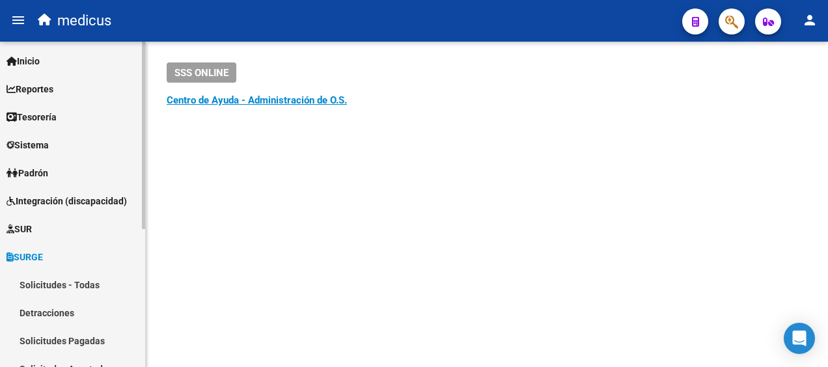
click at [37, 251] on span "SURGE" at bounding box center [25, 257] width 36 height 14
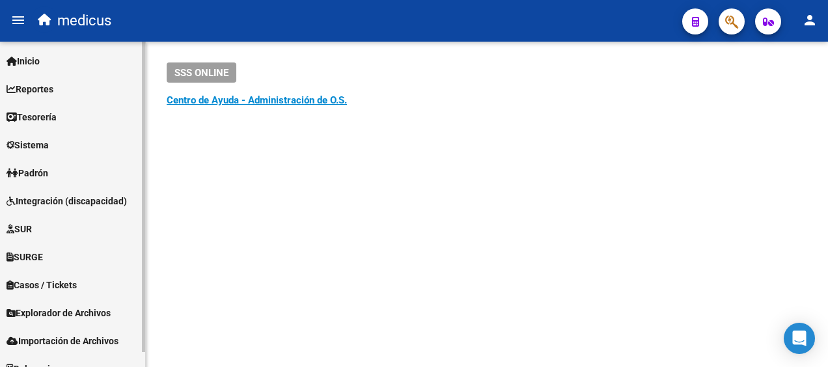
click at [39, 255] on span "SURGE" at bounding box center [25, 257] width 36 height 14
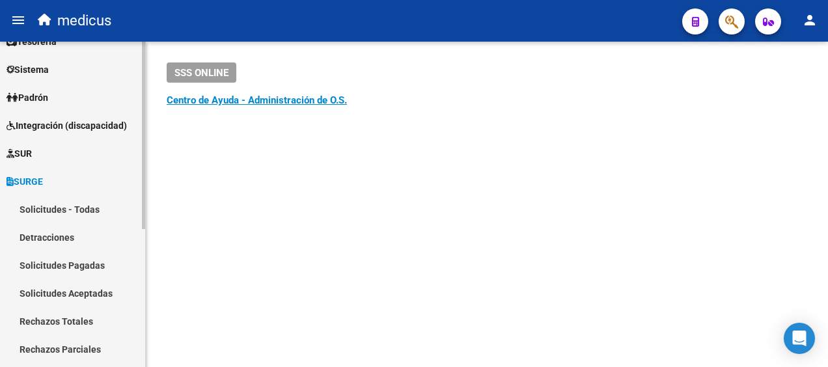
scroll to position [130, 0]
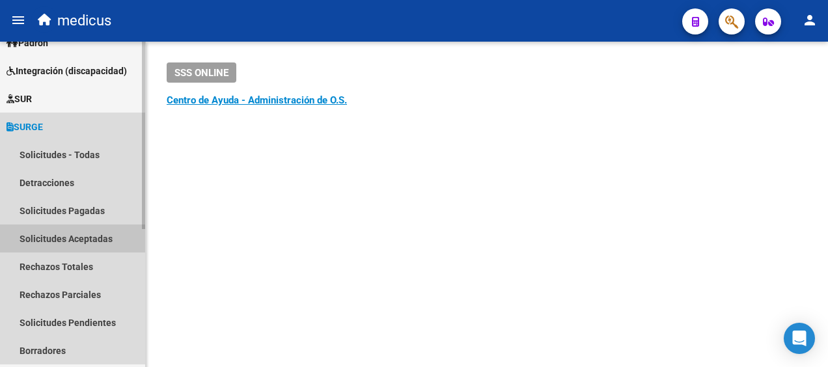
click at [67, 235] on link "Solicitudes Aceptadas" at bounding box center [72, 239] width 145 height 28
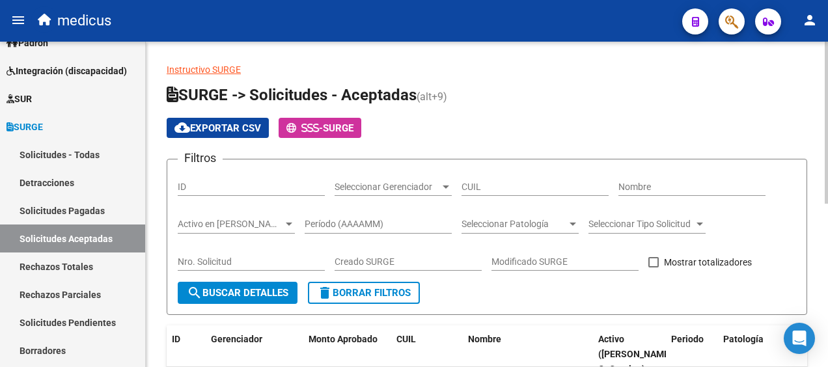
scroll to position [65, 0]
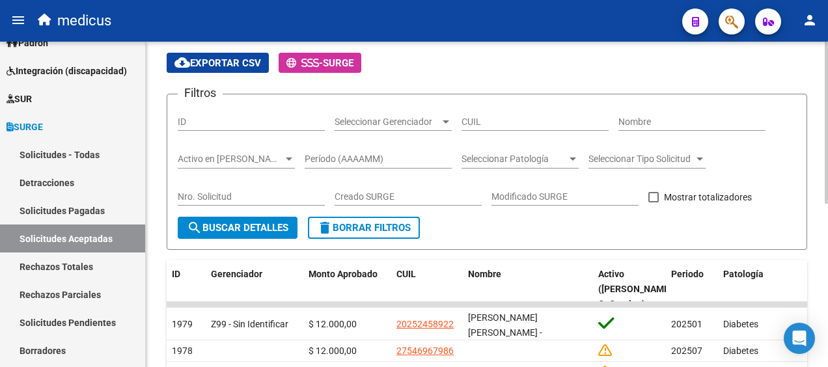
click at [558, 160] on span "Seleccionar Patología" at bounding box center [514, 159] width 105 height 11
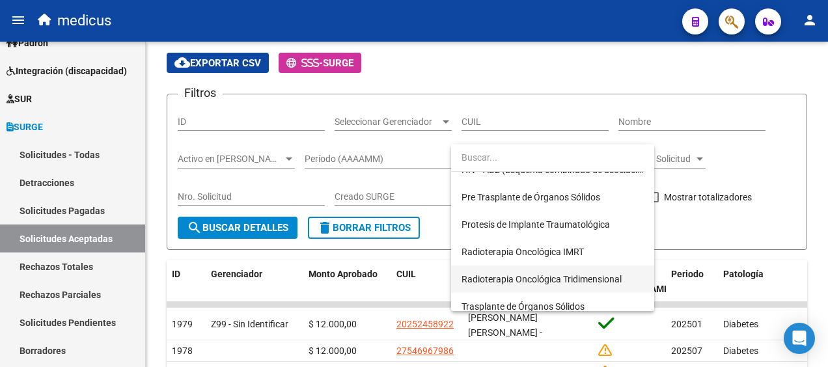
scroll to position [353, 0]
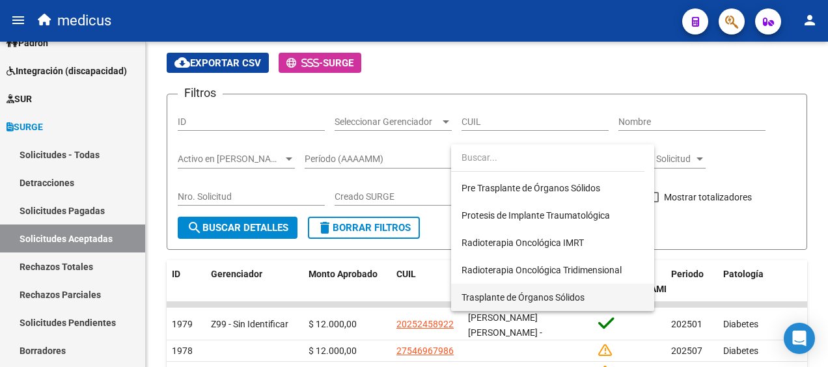
click at [559, 292] on span "Trasplante de Órganos Sólidos" at bounding box center [523, 297] width 123 height 10
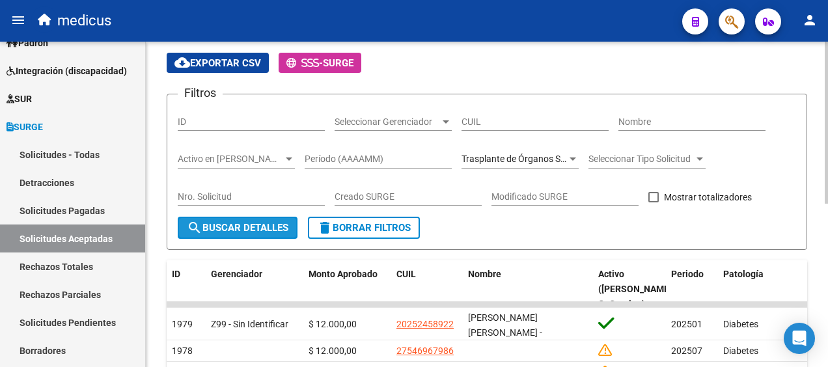
click at [221, 230] on span "search Buscar Detalles" at bounding box center [238, 228] width 102 height 12
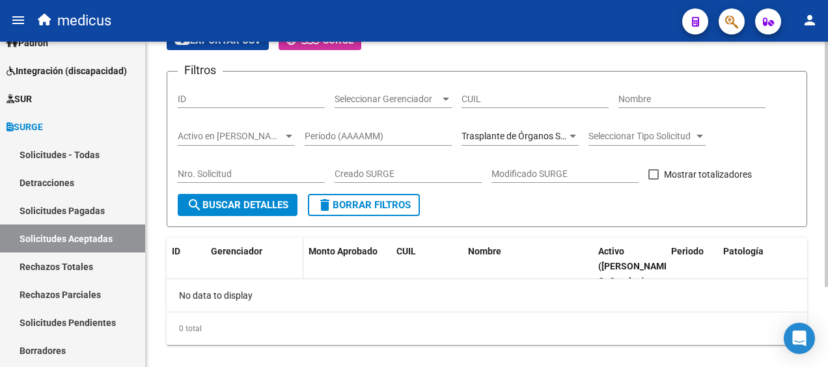
scroll to position [107, 0]
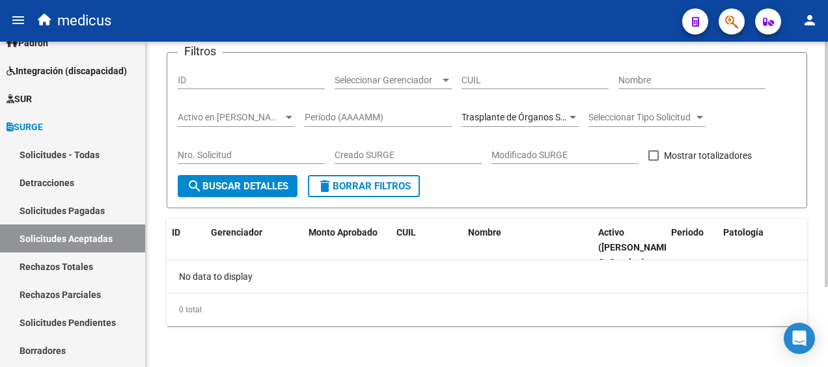
click at [572, 122] on div at bounding box center [573, 118] width 12 height 10
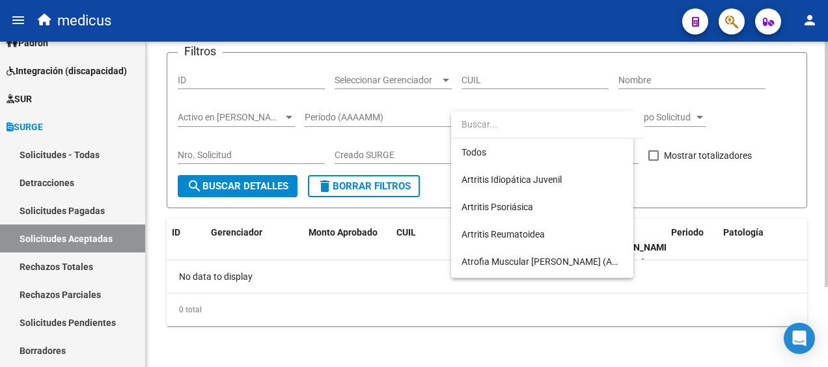
scroll to position [353, 0]
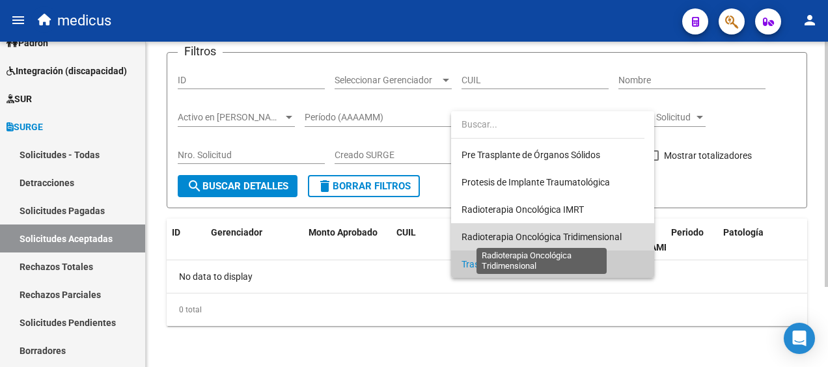
drag, startPoint x: 574, startPoint y: 238, endPoint x: 564, endPoint y: 238, distance: 10.4
click at [574, 238] on span "Radioterapia Oncológica Tridimensional" at bounding box center [542, 237] width 160 height 10
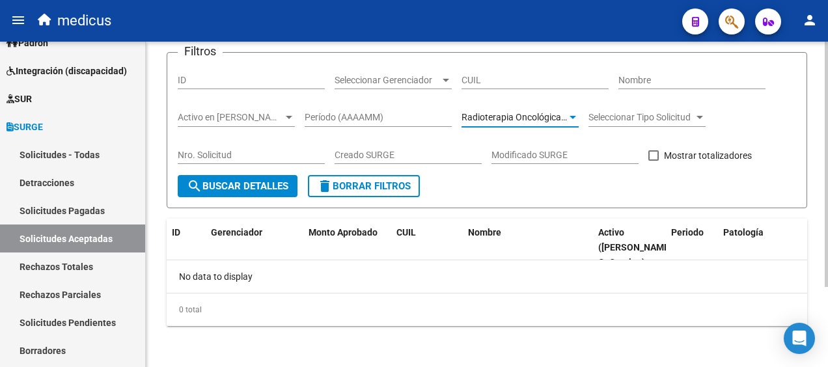
click at [234, 177] on button "search Buscar Detalles" at bounding box center [238, 186] width 120 height 22
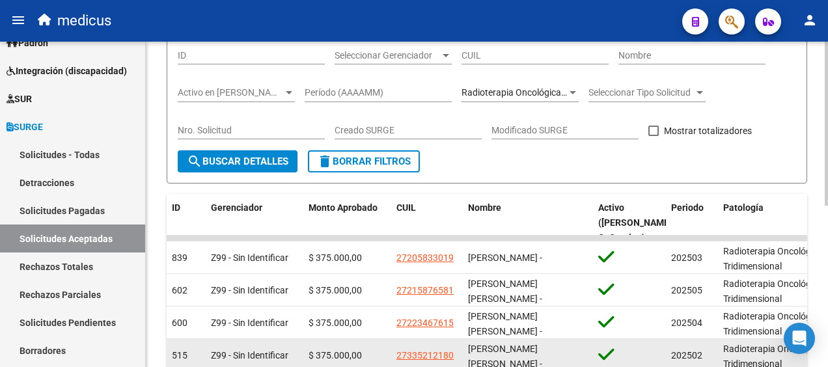
scroll to position [126, 0]
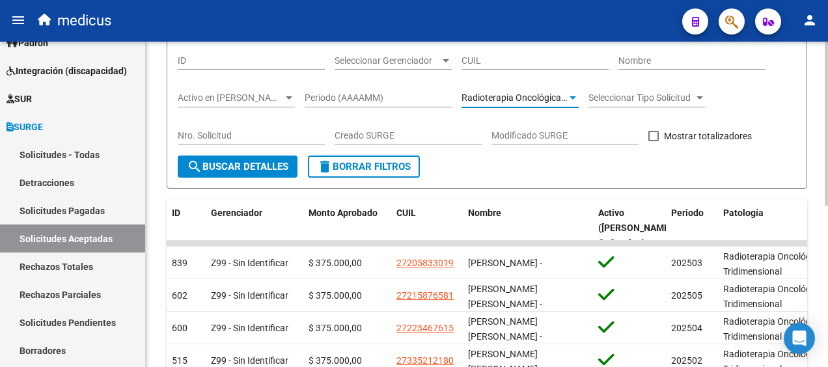
click at [571, 96] on div at bounding box center [573, 97] width 7 height 3
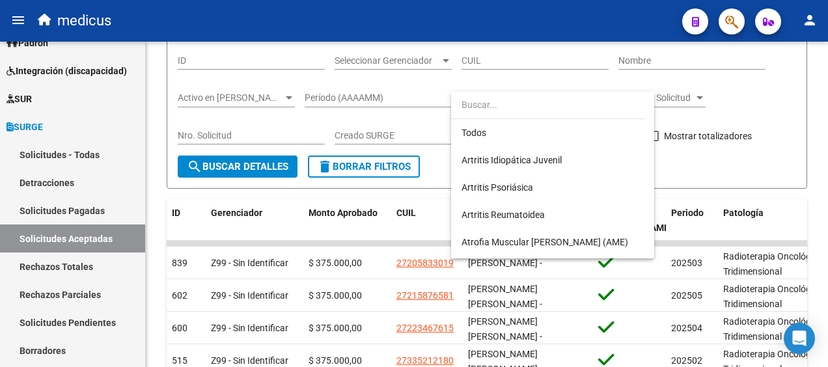
scroll to position [353, 0]
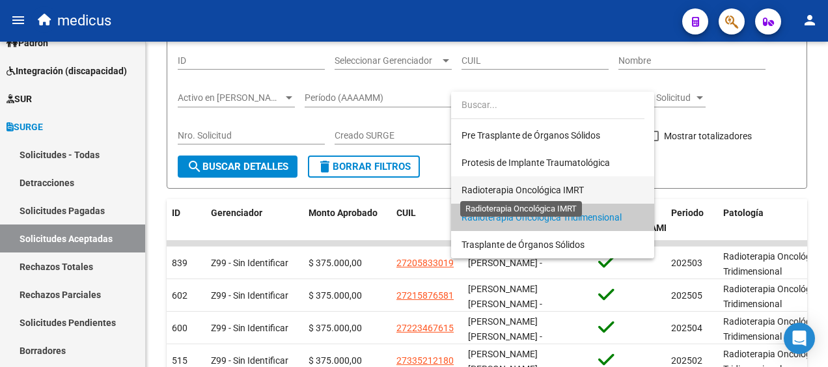
click at [534, 186] on span "Radioterapia Oncológica IMRT" at bounding box center [523, 190] width 122 height 10
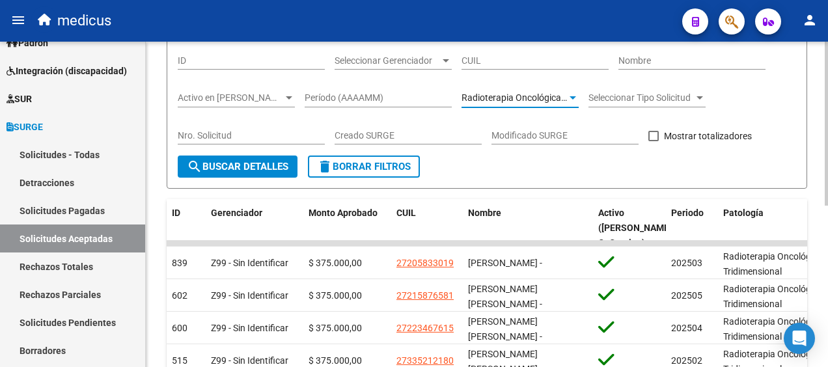
click at [206, 158] on button "search Buscar Detalles" at bounding box center [238, 167] width 120 height 22
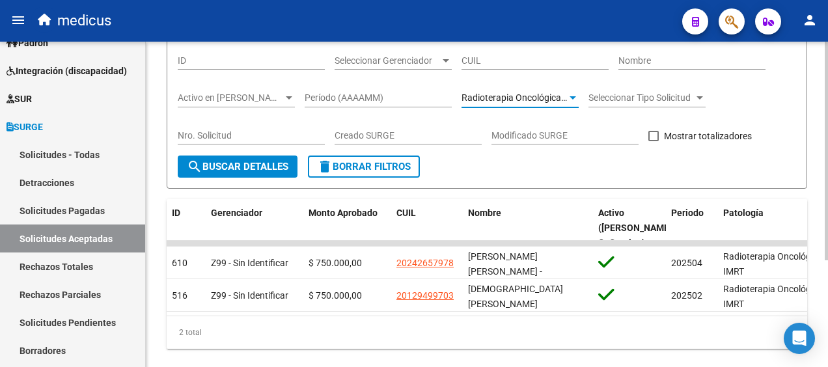
click at [568, 93] on div at bounding box center [573, 98] width 12 height 10
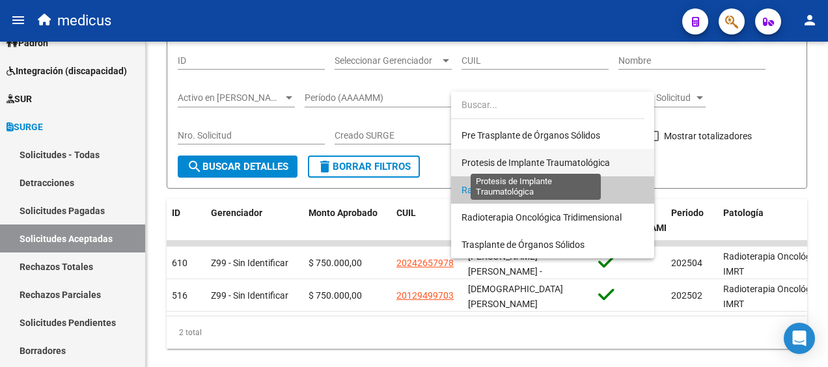
click at [546, 158] on span "Protesis de Implante Traumatológica" at bounding box center [536, 163] width 148 height 10
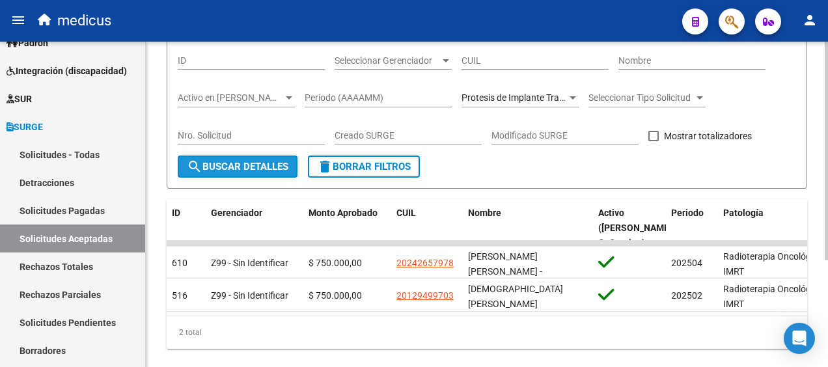
click at [245, 164] on span "search Buscar Detalles" at bounding box center [238, 167] width 102 height 12
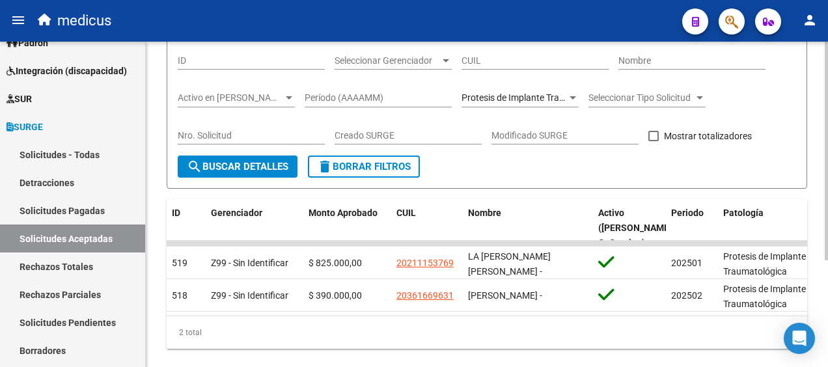
click at [564, 93] on span "Protesis de Implante Traumatológica" at bounding box center [536, 97] width 148 height 10
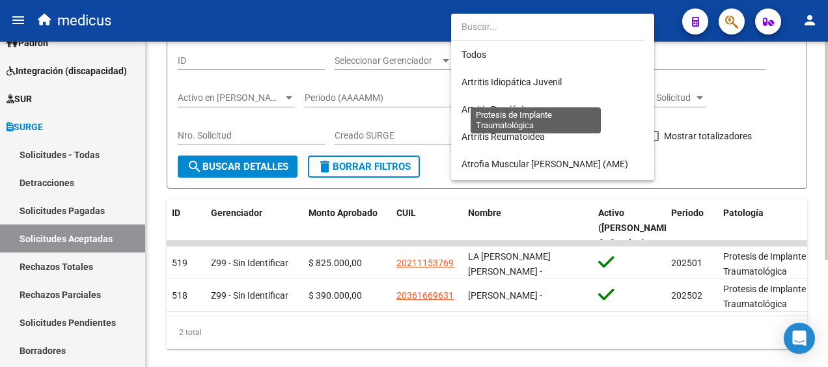
scroll to position [340, 0]
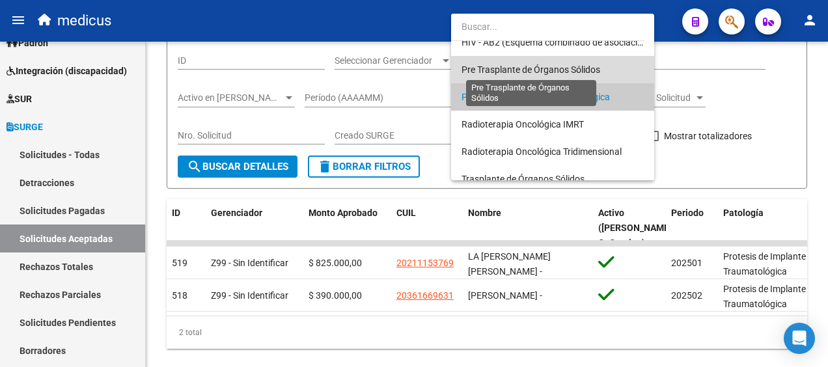
click at [556, 66] on span "Pre Trasplante de Órganos Sólidos" at bounding box center [531, 69] width 139 height 10
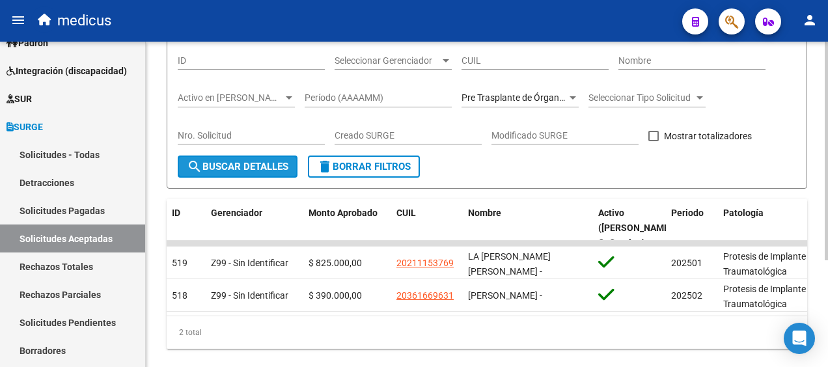
click at [226, 166] on span "search Buscar Detalles" at bounding box center [238, 167] width 102 height 12
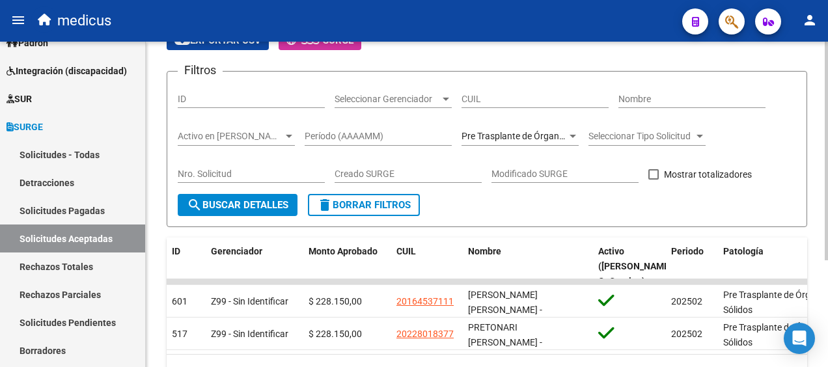
scroll to position [61, 0]
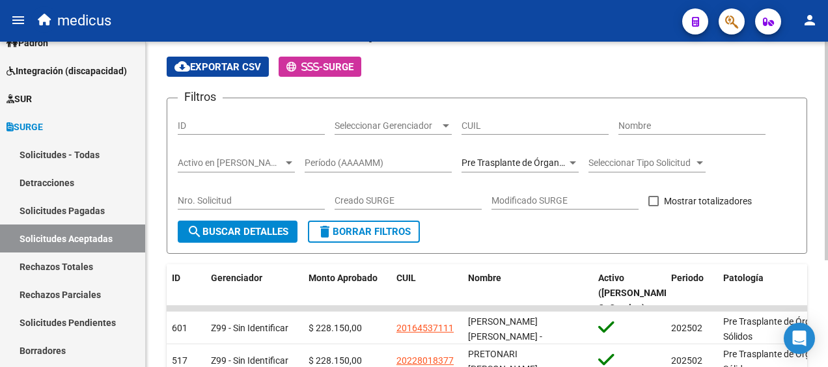
click at [570, 161] on div at bounding box center [573, 162] width 7 height 3
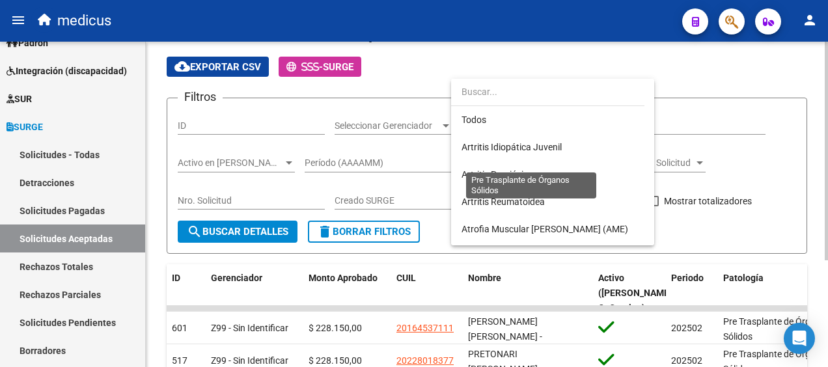
scroll to position [313, 0]
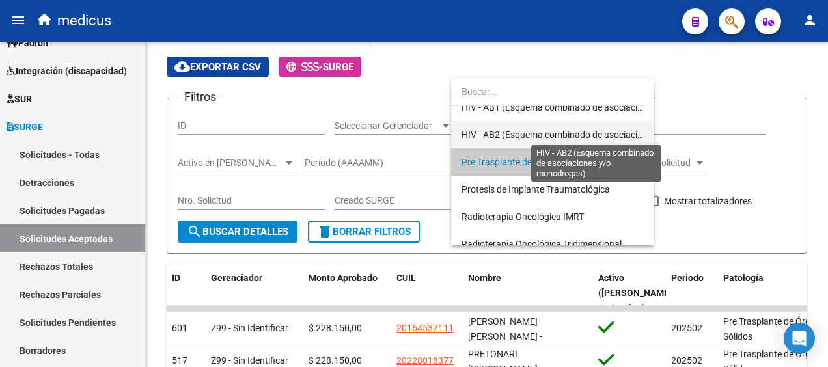
click at [556, 131] on span "HIV - AB2 (Esquema combinado de asociaciones y/o monodrogas)" at bounding box center [596, 135] width 268 height 10
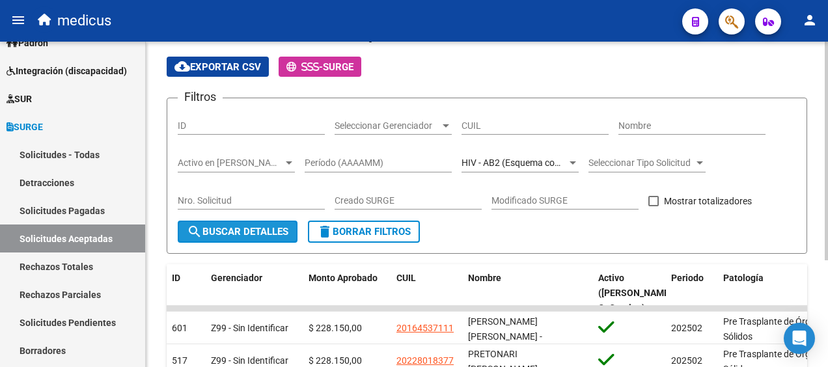
click at [229, 229] on span "search Buscar Detalles" at bounding box center [238, 232] width 102 height 12
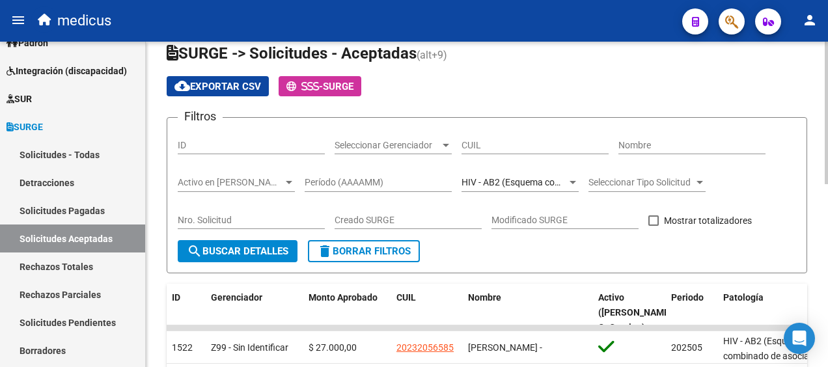
scroll to position [29, 0]
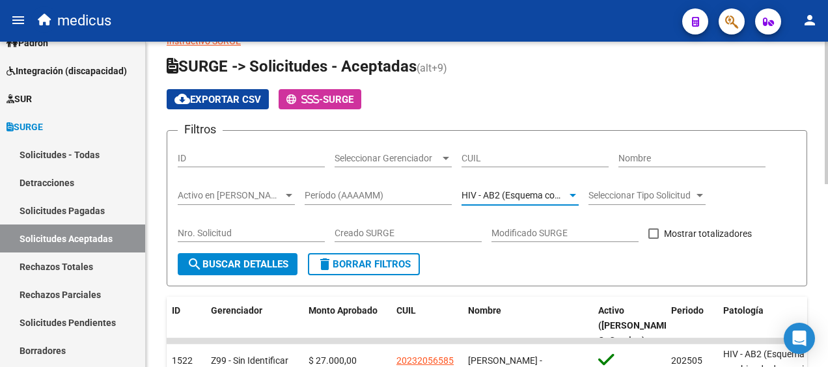
click at [566, 200] on div "HIV - AB2 (Esquema combinado de asociaciones y/o monodrogas)" at bounding box center [520, 195] width 117 height 11
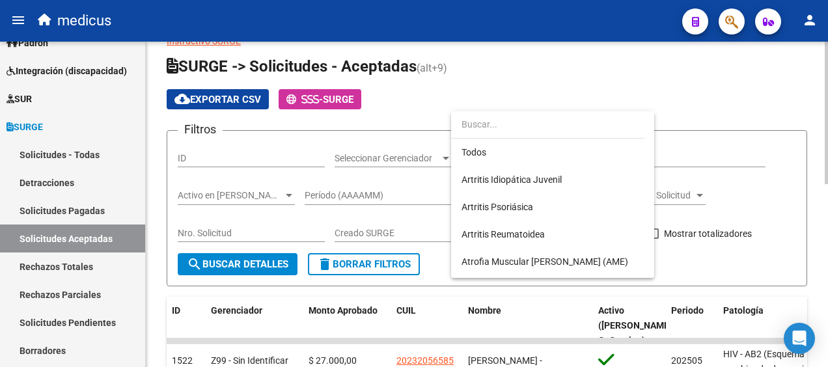
scroll to position [286, 0]
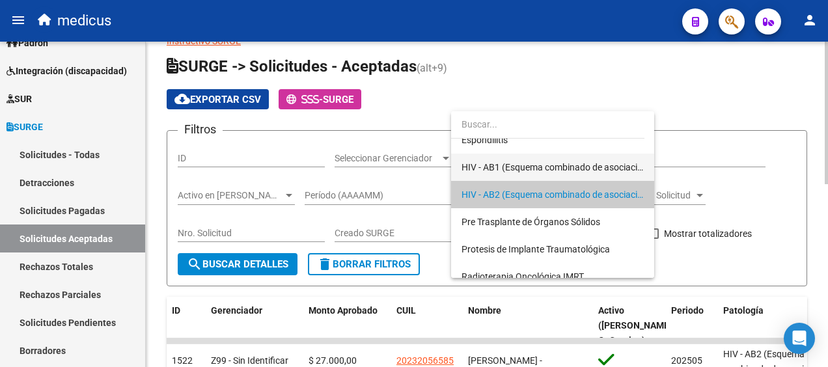
drag, startPoint x: 566, startPoint y: 200, endPoint x: 523, endPoint y: 166, distance: 55.1
click at [523, 166] on span "HIV - AB1 (Esquema combinado de asociaciones y/o monodrogas)" at bounding box center [596, 167] width 268 height 10
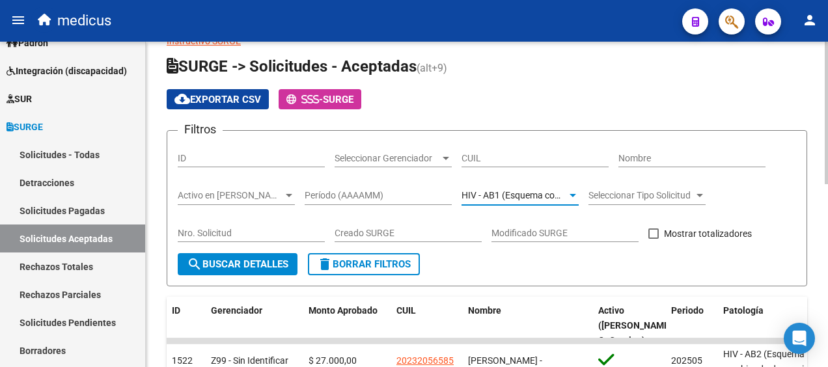
click at [217, 269] on span "search Buscar Detalles" at bounding box center [238, 264] width 102 height 12
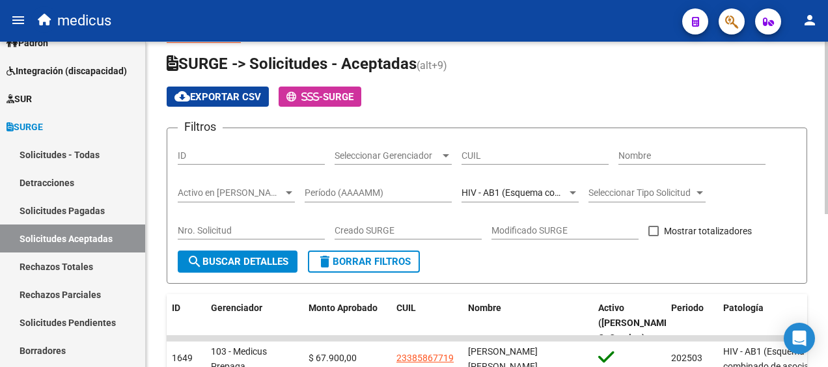
scroll to position [29, 0]
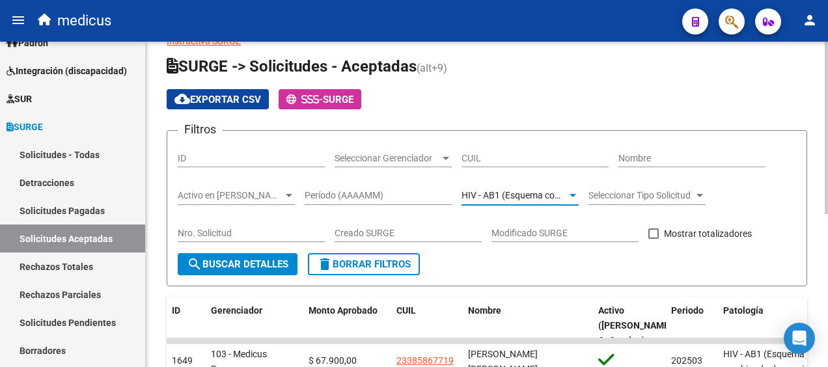
click at [573, 195] on div at bounding box center [573, 195] width 7 height 3
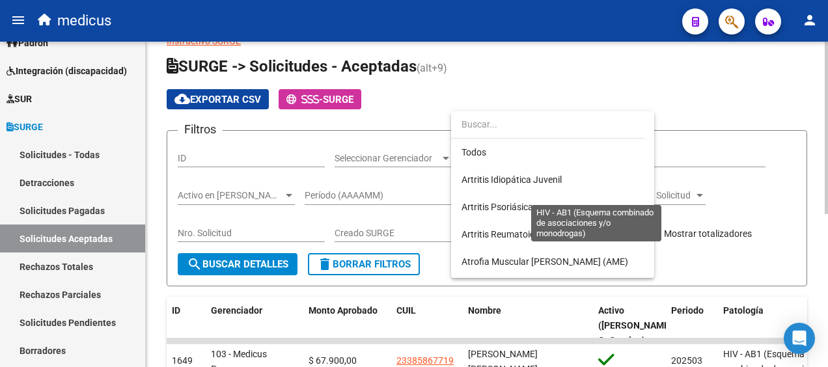
scroll to position [258, 0]
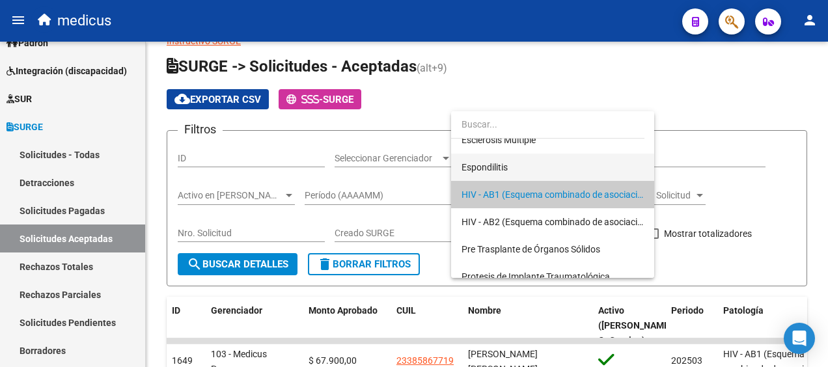
click at [552, 167] on span "Espondilitis" at bounding box center [553, 167] width 182 height 27
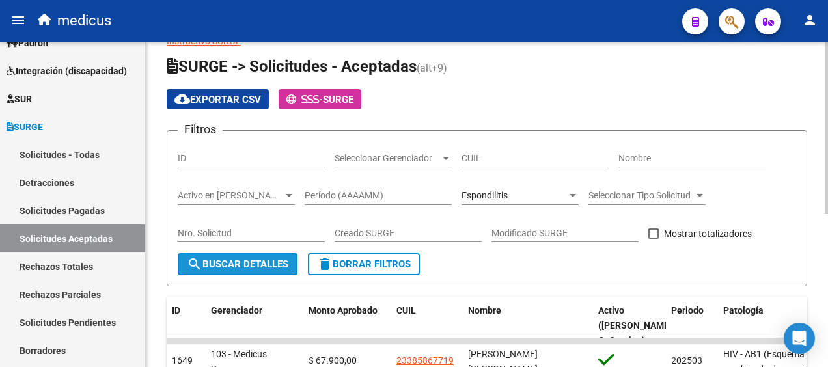
click at [208, 264] on span "search Buscar Detalles" at bounding box center [238, 264] width 102 height 12
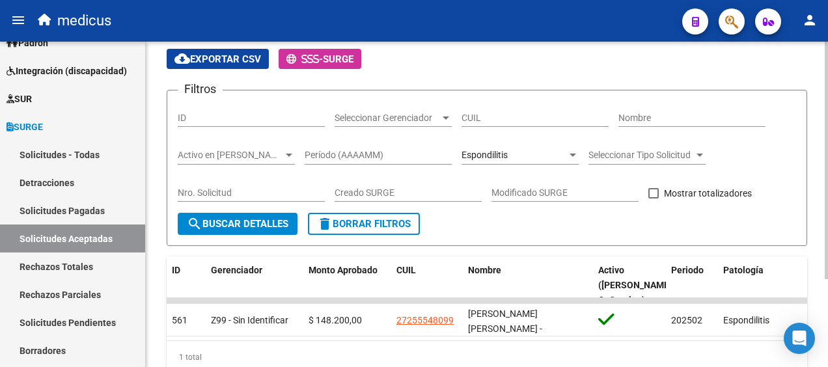
scroll to position [55, 0]
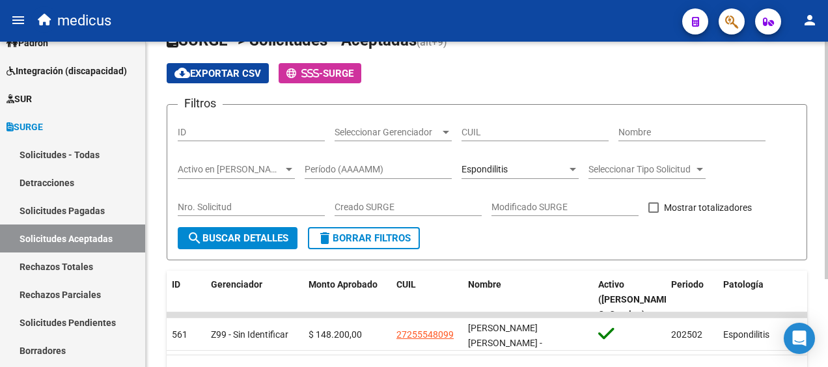
click at [558, 170] on div "Espondilitis" at bounding box center [514, 169] width 105 height 11
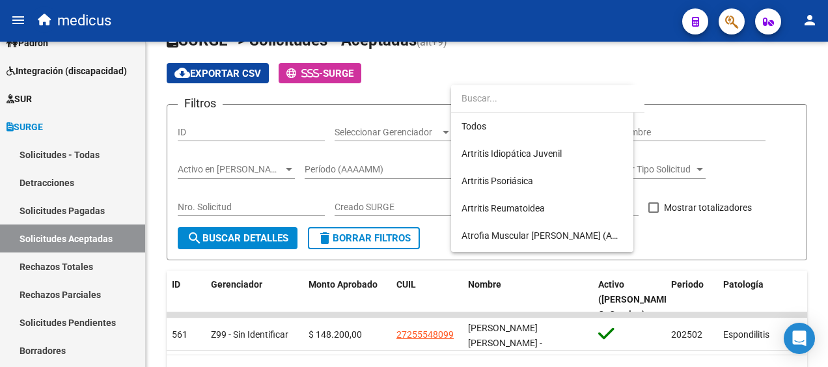
scroll to position [231, 0]
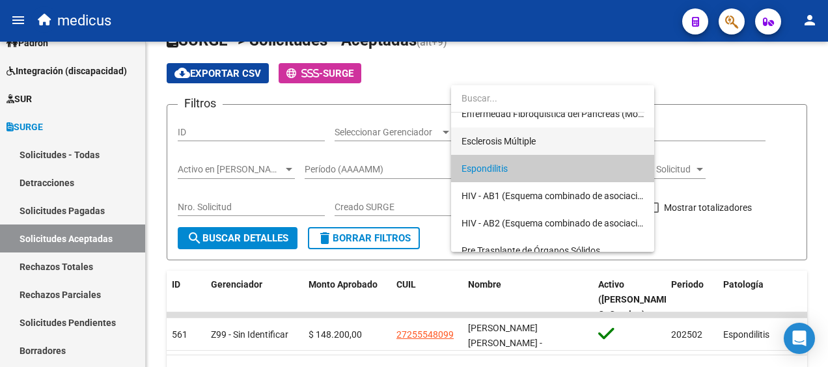
click at [539, 133] on span "Esclerosis Múltiple" at bounding box center [553, 141] width 182 height 27
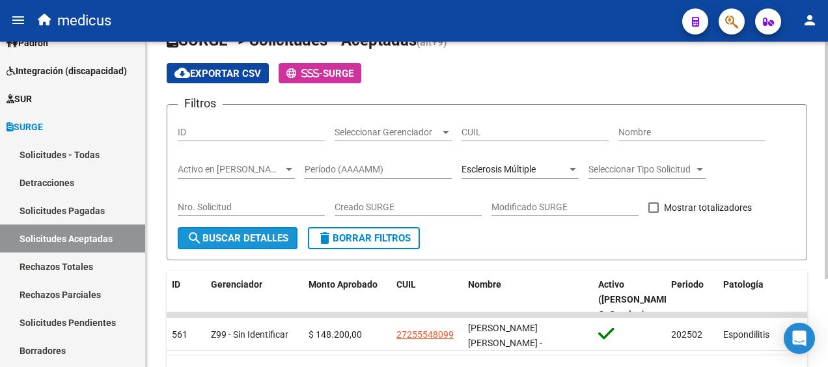
click at [227, 238] on span "search Buscar Detalles" at bounding box center [238, 238] width 102 height 12
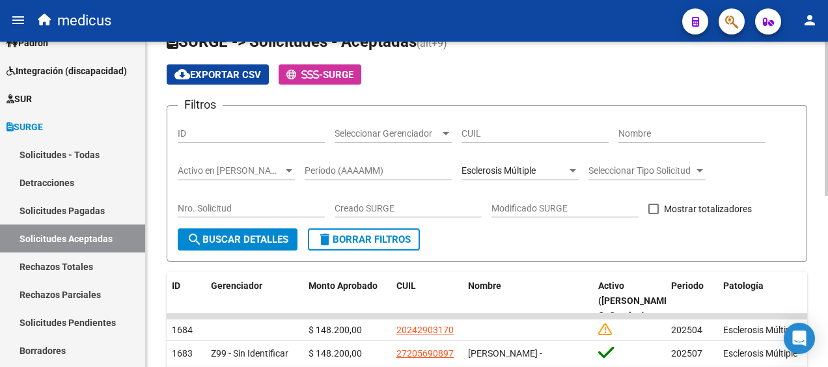
scroll to position [36, 0]
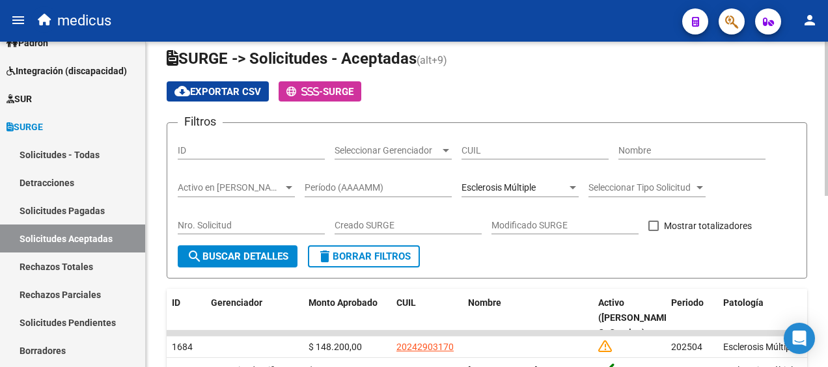
click at [575, 180] on div "Esclerosis Múltiple Seleccionar Patología" at bounding box center [520, 184] width 117 height 26
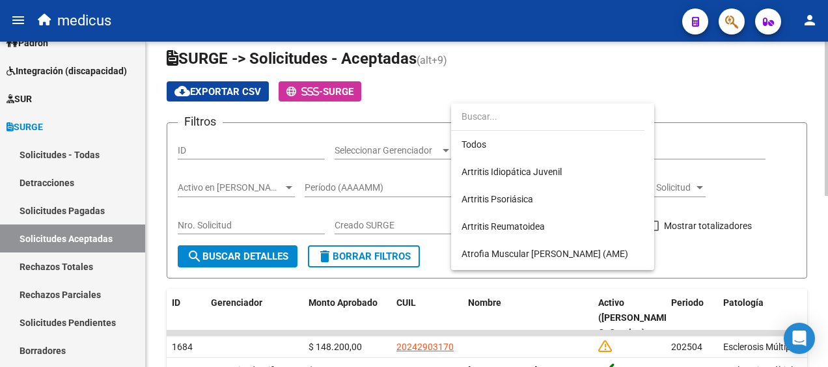
scroll to position [204, 0]
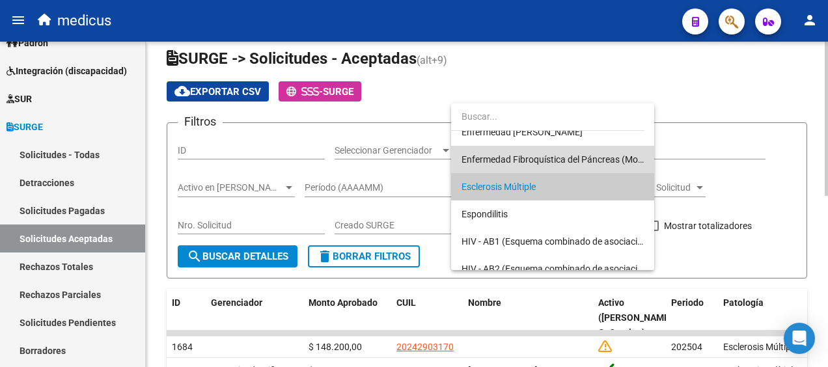
click at [573, 153] on span "Enfermedad Fibroquística del Páncreas (Moduladores)" at bounding box center [553, 159] width 182 height 27
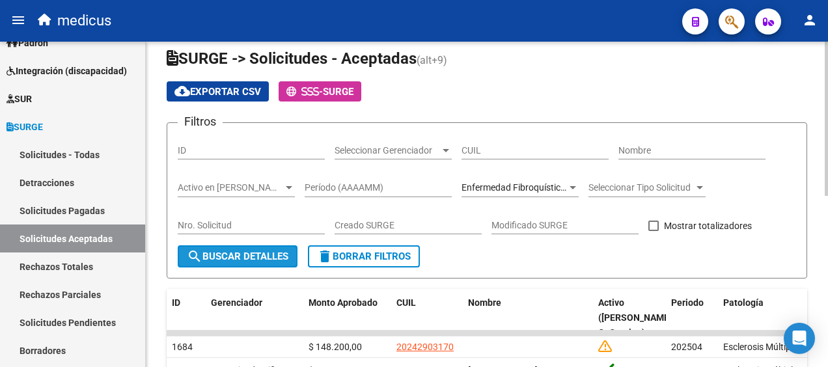
click at [198, 256] on mat-icon "search" at bounding box center [195, 257] width 16 height 16
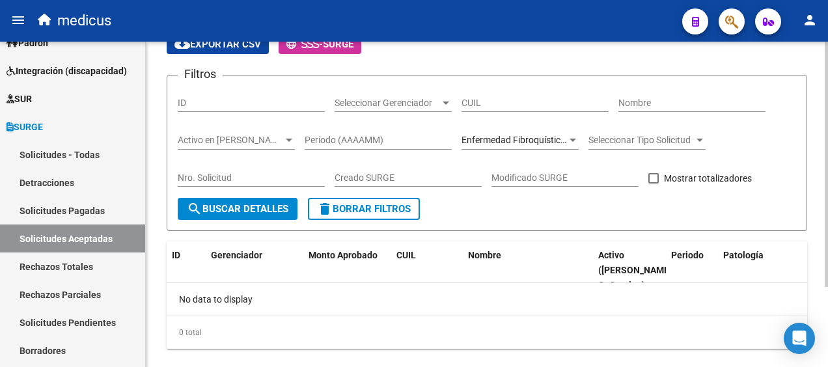
scroll to position [102, 0]
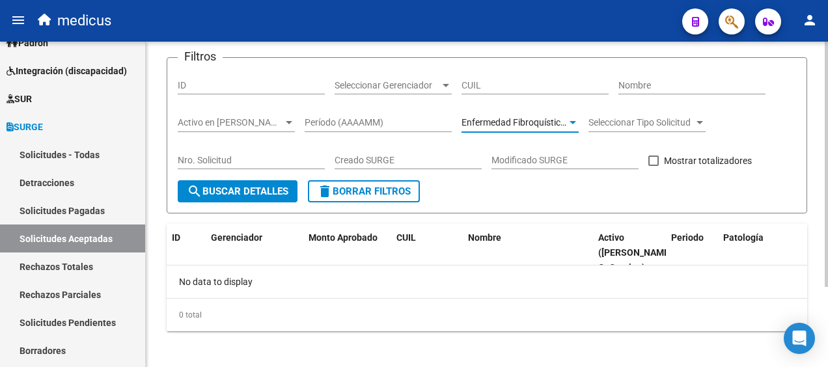
click at [565, 118] on span "Enfermedad Fibroquística del Páncreas (Moduladores)" at bounding box center [572, 122] width 220 height 10
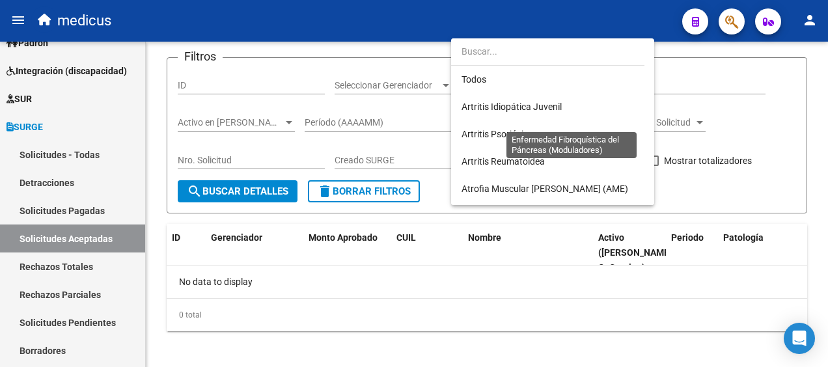
scroll to position [176, 0]
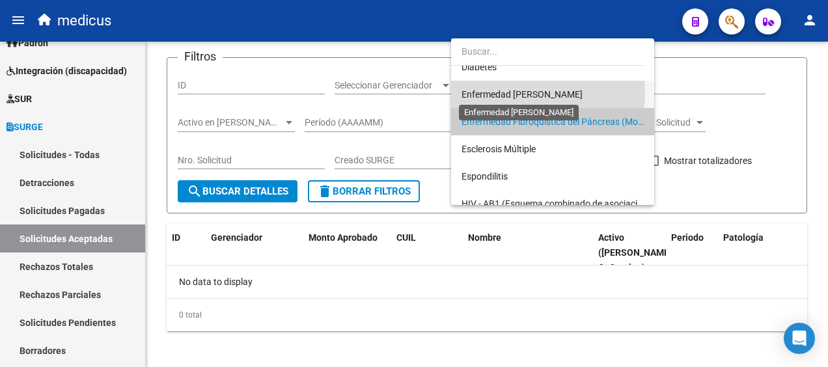
click at [517, 92] on span "Enfermedad [PERSON_NAME]" at bounding box center [522, 94] width 121 height 10
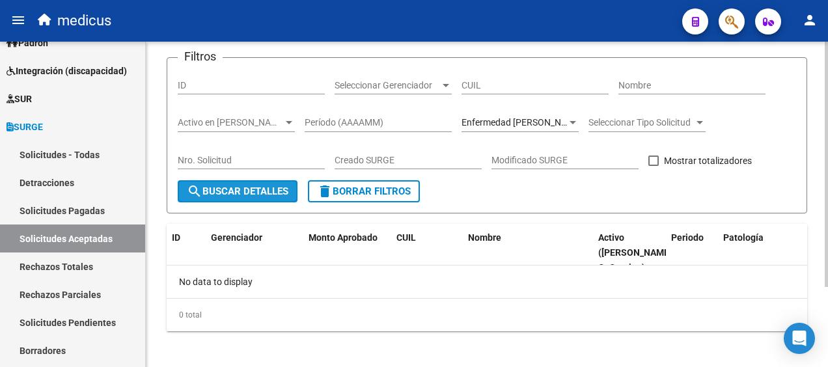
click at [243, 188] on span "search Buscar Detalles" at bounding box center [238, 192] width 102 height 12
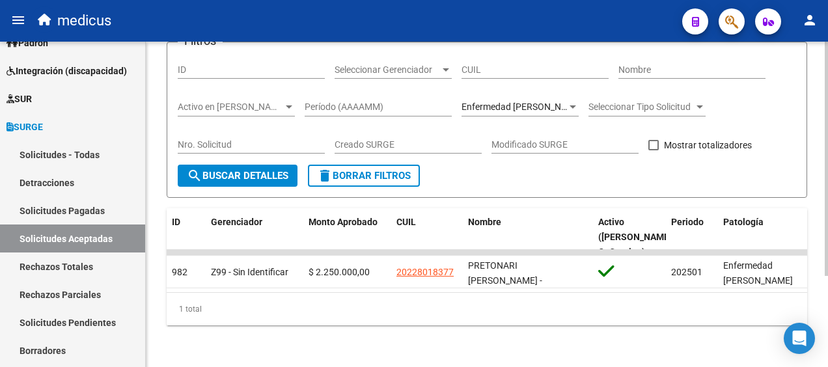
scroll to position [61, 0]
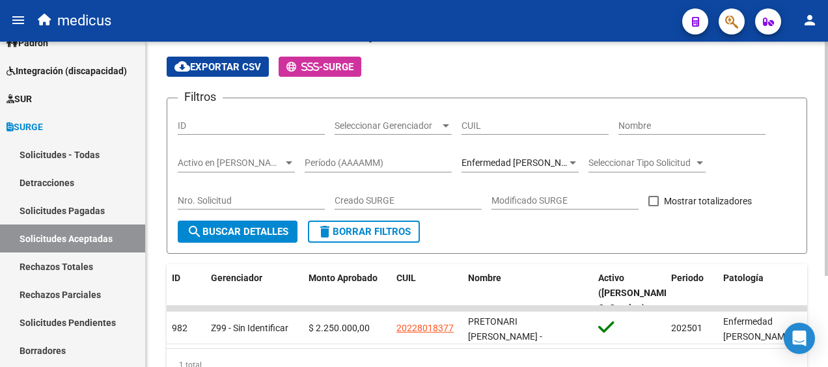
click at [567, 171] on div "Enfermedad [PERSON_NAME] Seleccionar Patología" at bounding box center [520, 159] width 117 height 26
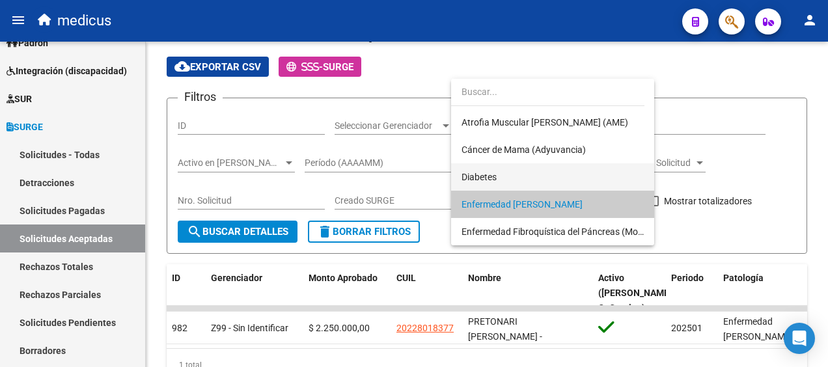
scroll to position [84, 0]
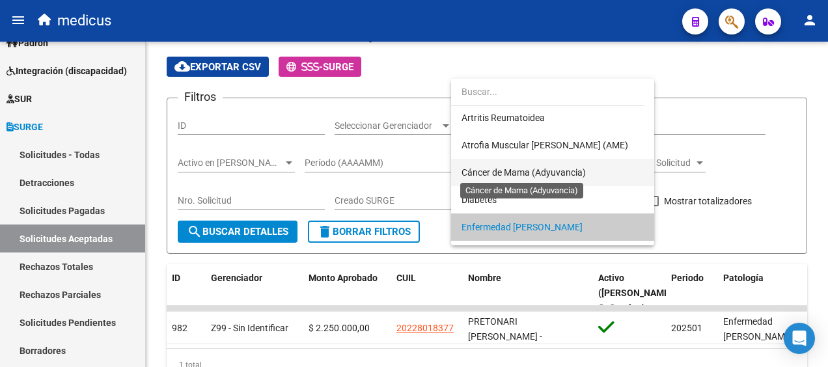
click at [555, 168] on span "Cáncer de Mama (Adyuvancia)" at bounding box center [524, 172] width 124 height 10
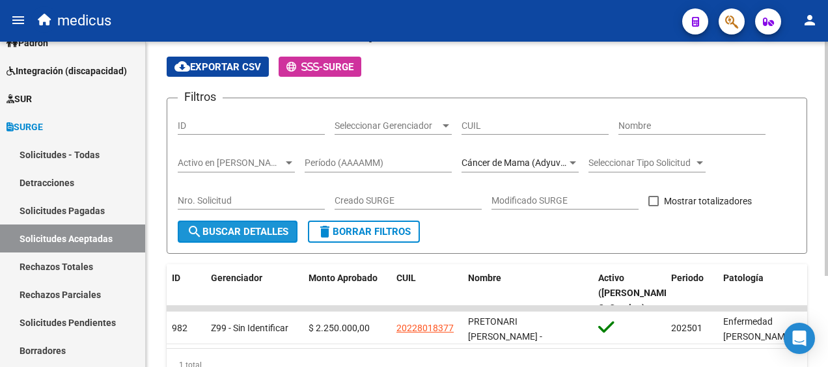
click at [240, 223] on button "search Buscar Detalles" at bounding box center [238, 232] width 120 height 22
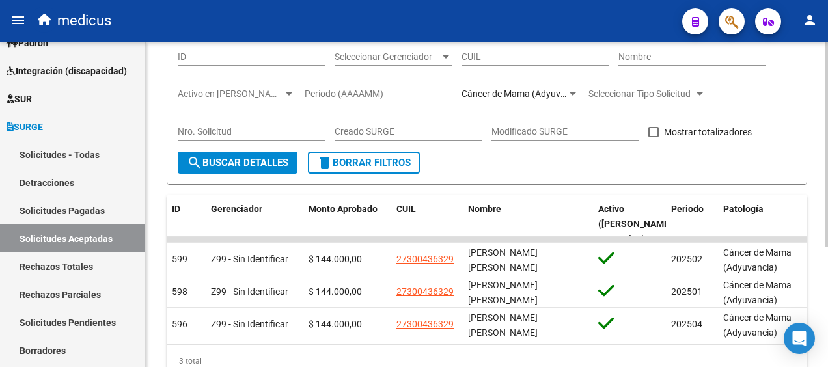
scroll to position [61, 0]
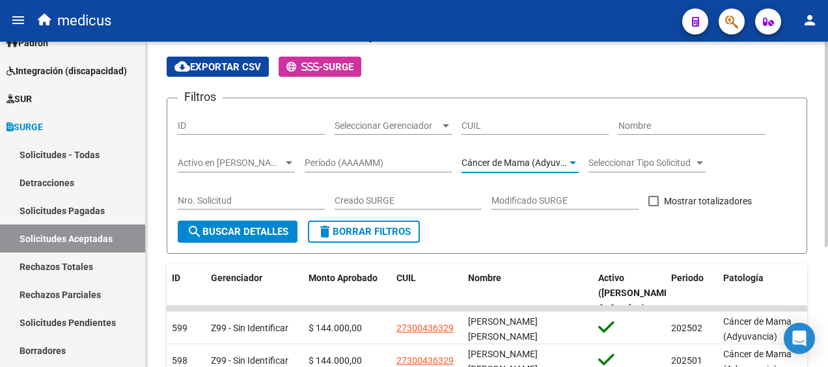
click at [556, 163] on span "Cáncer de Mama (Adyuvancia)" at bounding box center [524, 163] width 124 height 10
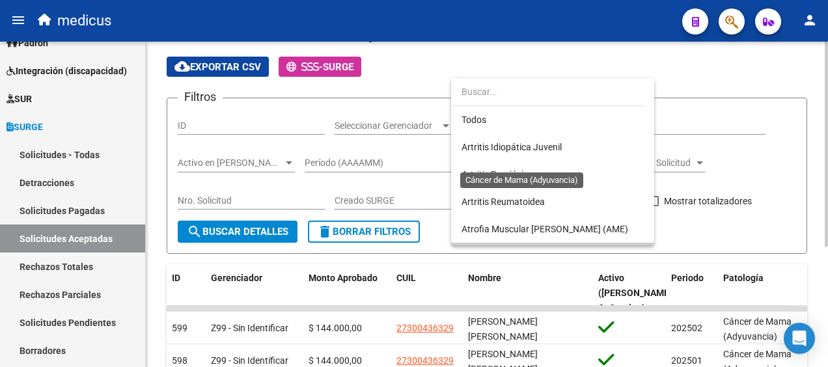
scroll to position [94, 0]
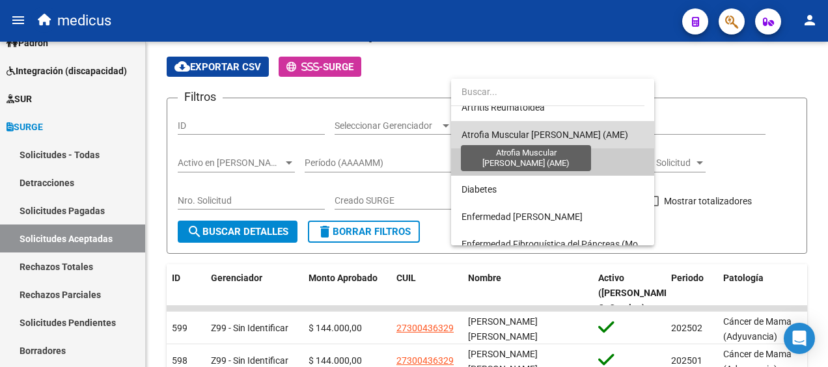
click at [564, 134] on span "Atrofia Muscular [PERSON_NAME] (AME)" at bounding box center [545, 135] width 167 height 10
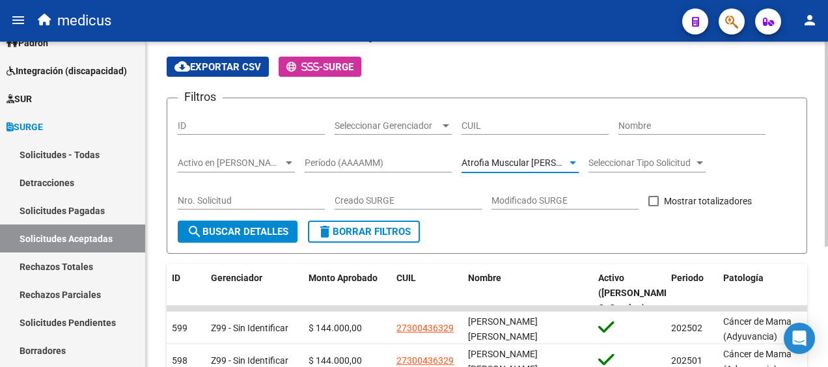
click at [210, 225] on button "search Buscar Detalles" at bounding box center [238, 232] width 120 height 22
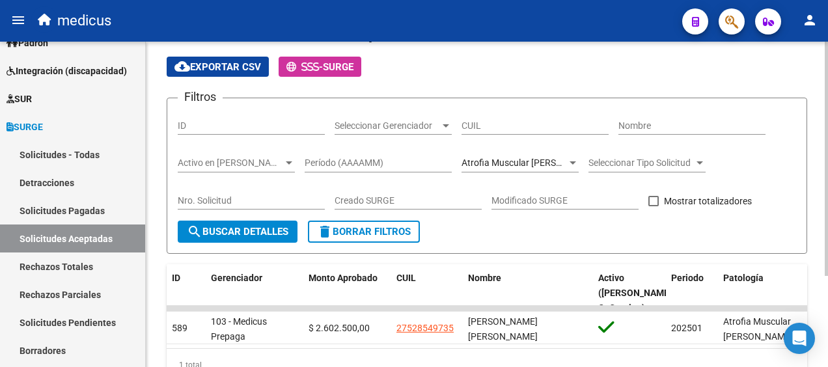
click at [572, 163] on div at bounding box center [573, 162] width 7 height 3
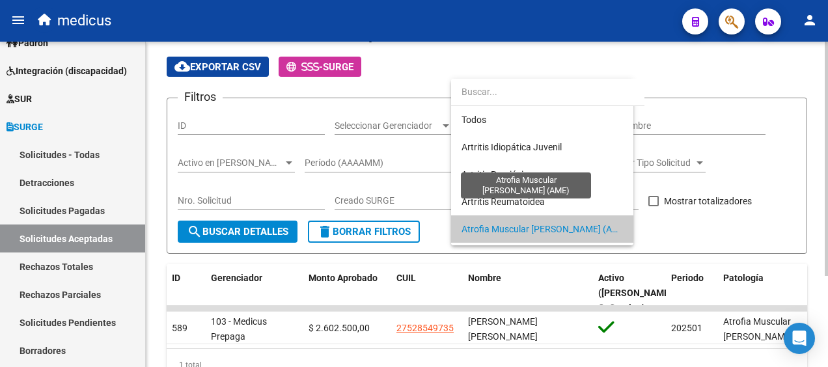
scroll to position [67, 0]
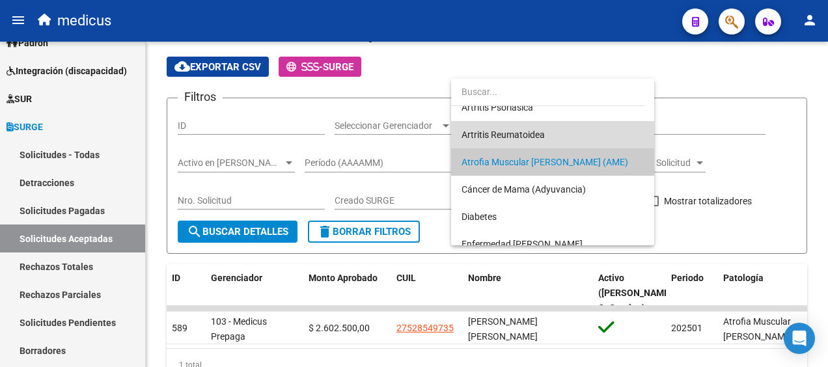
click at [557, 130] on span "Artritis Reumatoidea" at bounding box center [553, 134] width 182 height 27
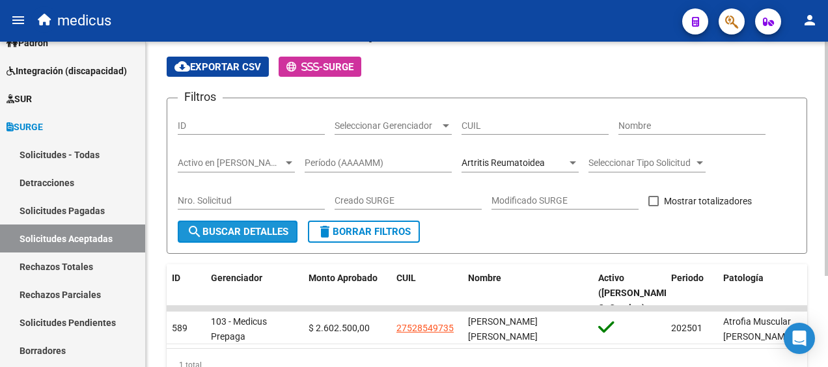
click at [223, 229] on span "search Buscar Detalles" at bounding box center [238, 232] width 102 height 12
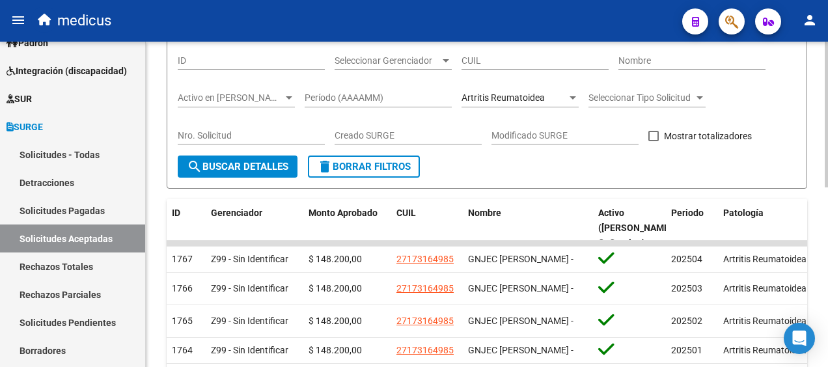
scroll to position [126, 0]
click at [564, 95] on div "Artritis Reumatoidea" at bounding box center [514, 97] width 105 height 11
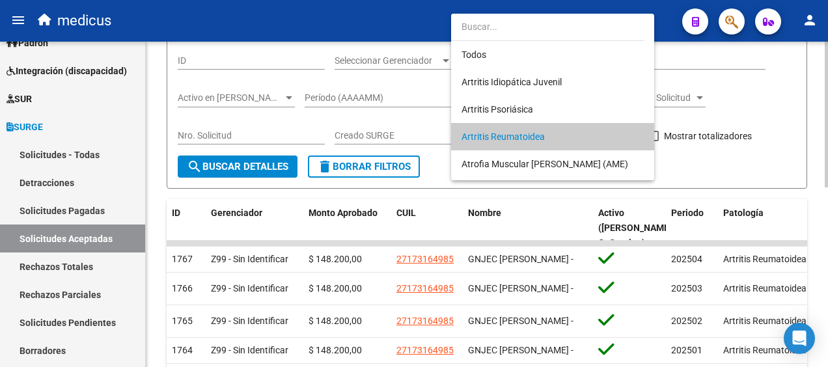
scroll to position [40, 0]
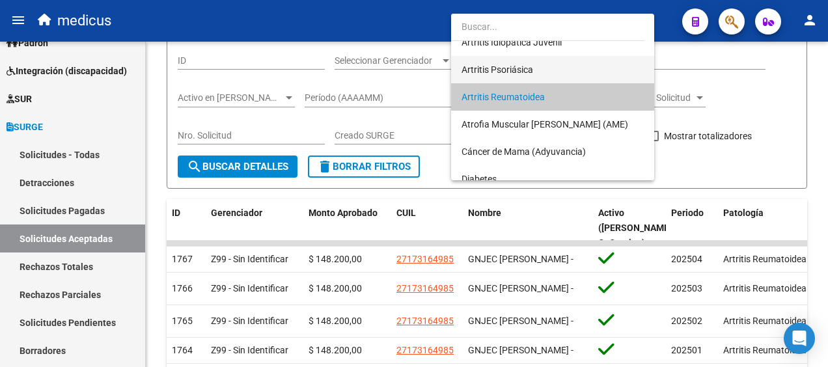
click at [560, 76] on span "Artritis Psoriásica" at bounding box center [553, 69] width 182 height 27
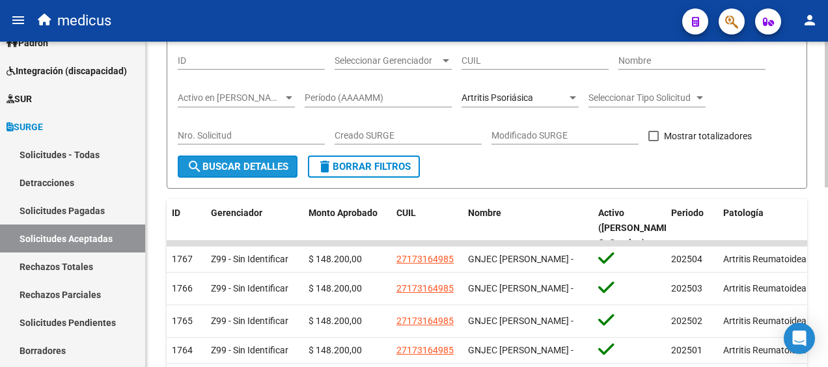
click at [240, 163] on span "search Buscar Detalles" at bounding box center [238, 167] width 102 height 12
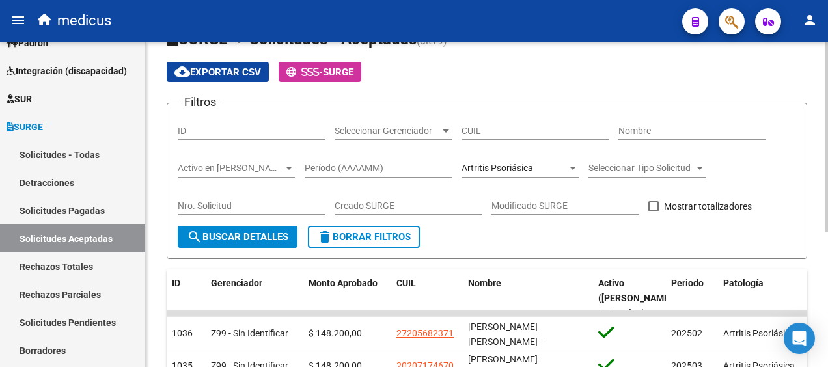
scroll to position [35, 0]
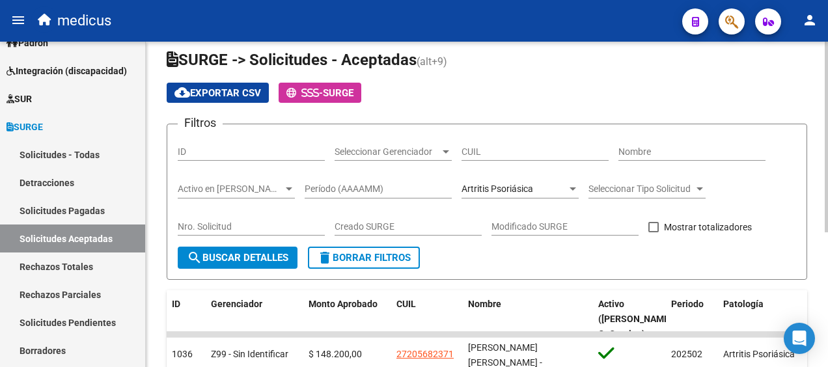
click at [574, 181] on div "Artritis Psoriásica Seleccionar Patología" at bounding box center [520, 186] width 117 height 26
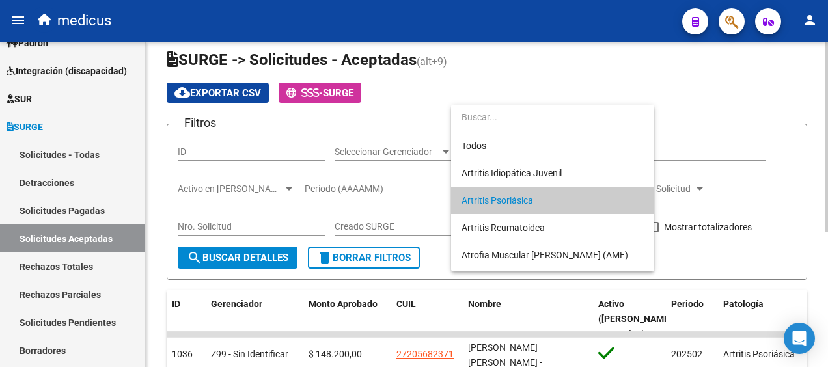
scroll to position [12, 0]
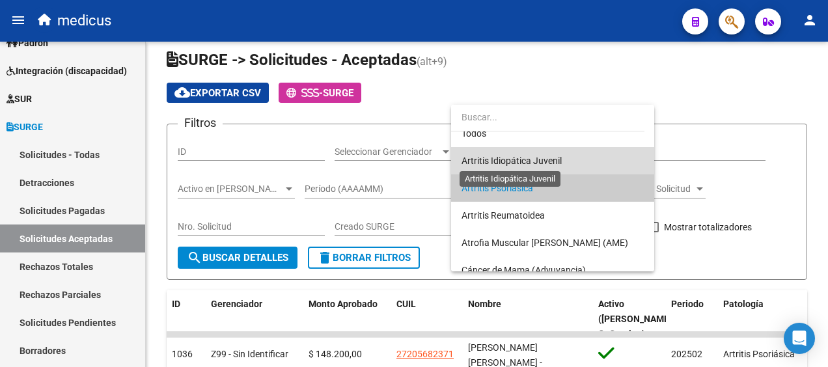
click at [560, 156] on span "Artritis Idiopática Juvenil" at bounding box center [512, 161] width 100 height 10
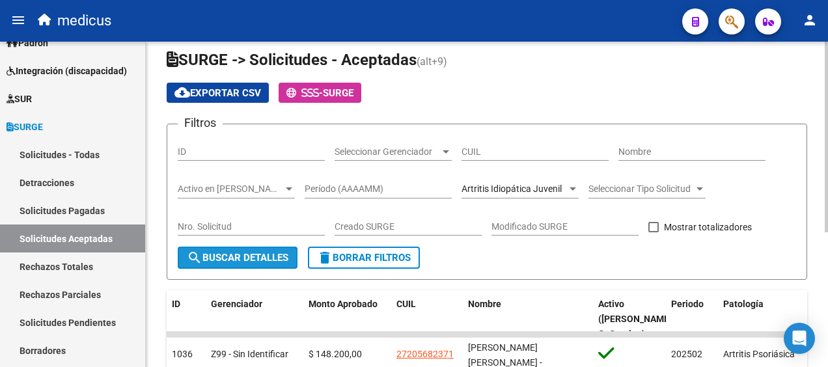
click at [233, 263] on button "search Buscar Detalles" at bounding box center [238, 258] width 120 height 22
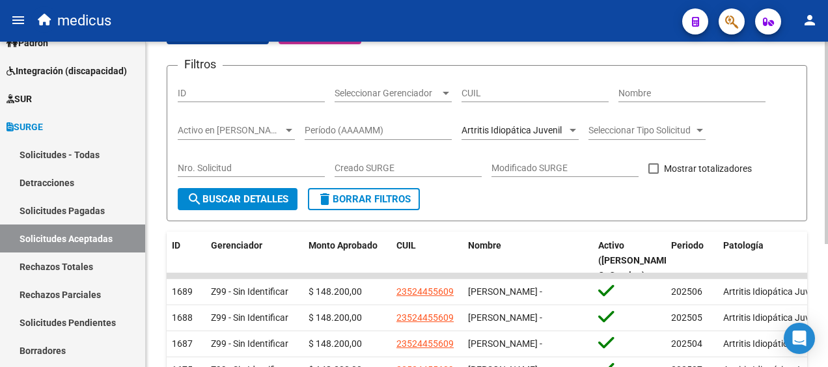
scroll to position [68, 0]
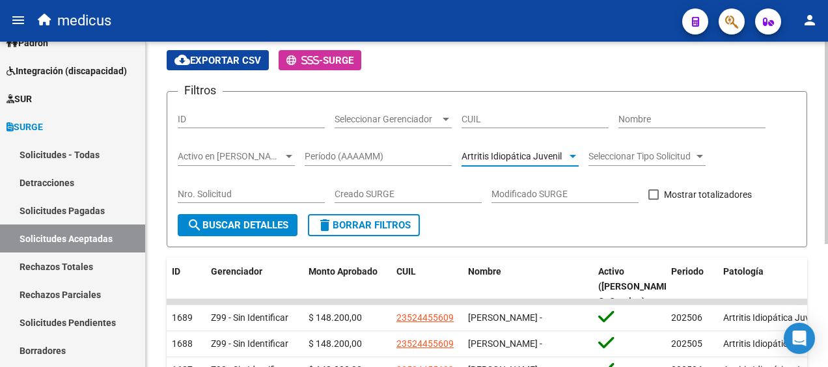
click at [573, 160] on div at bounding box center [573, 157] width 12 height 10
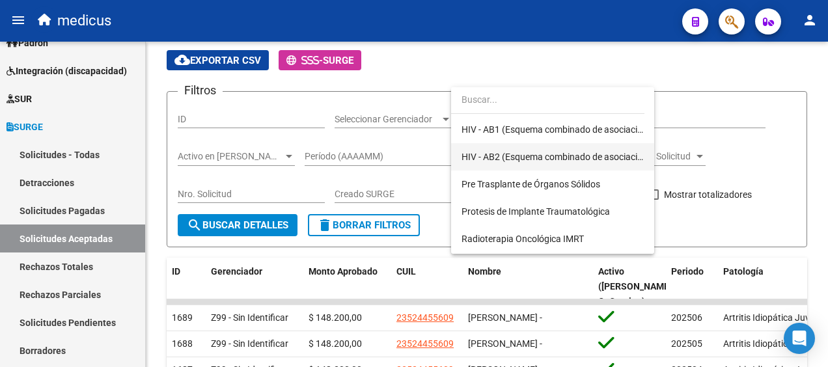
scroll to position [325, 0]
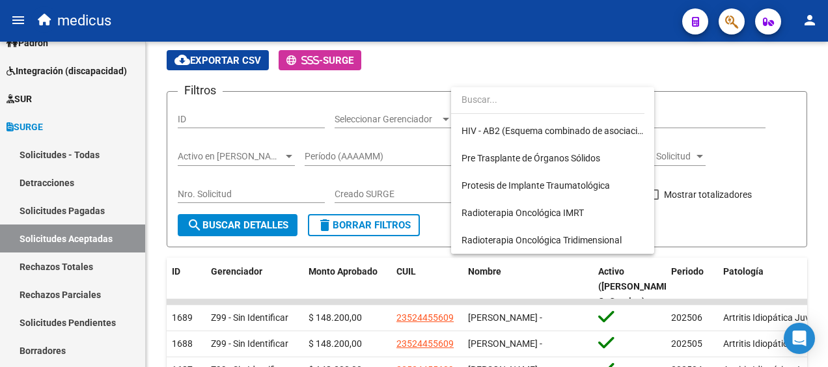
click at [80, 147] on div at bounding box center [414, 183] width 828 height 367
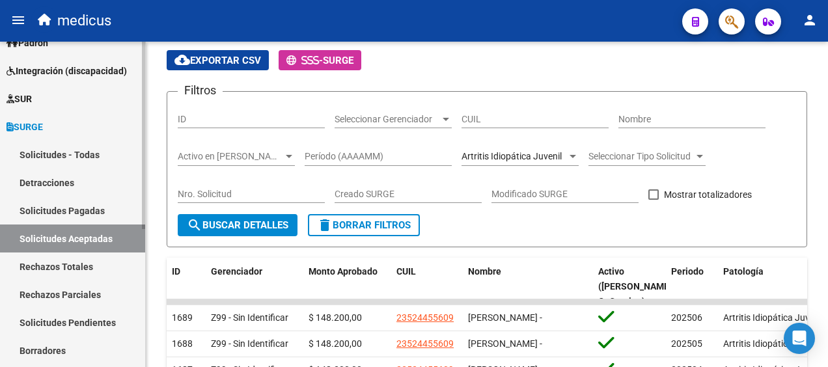
click at [80, 154] on link "Solicitudes - Todas" at bounding box center [72, 155] width 145 height 28
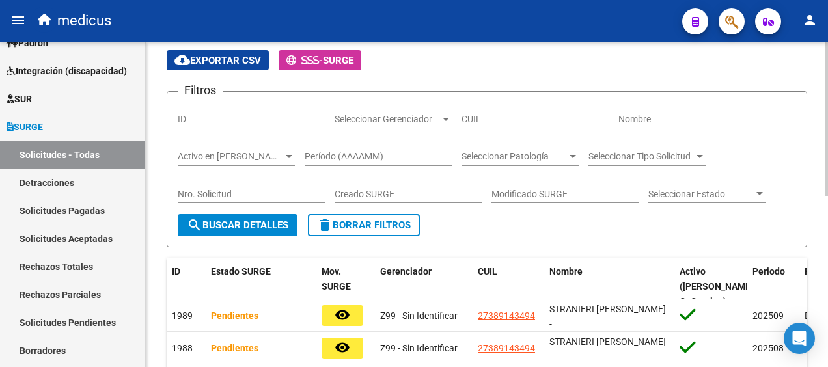
click at [717, 191] on span "Seleccionar Estado" at bounding box center [700, 194] width 105 height 11
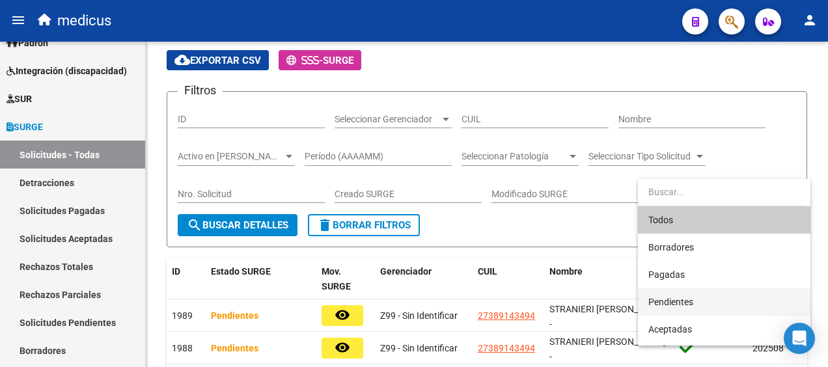
click at [695, 297] on span "Pendientes" at bounding box center [724, 301] width 152 height 27
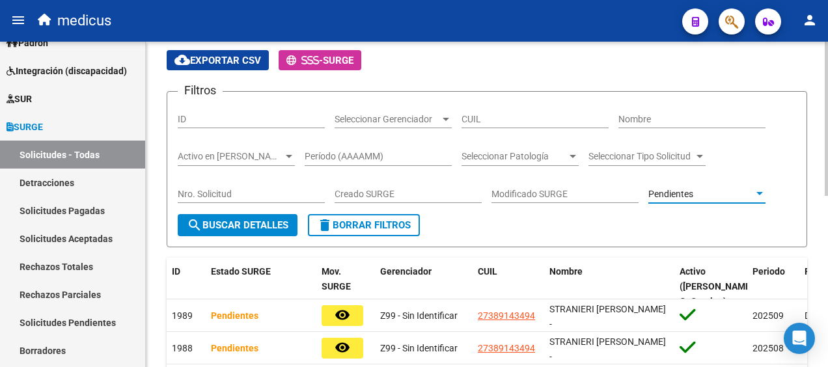
click at [243, 221] on span "search Buscar Detalles" at bounding box center [238, 225] width 102 height 12
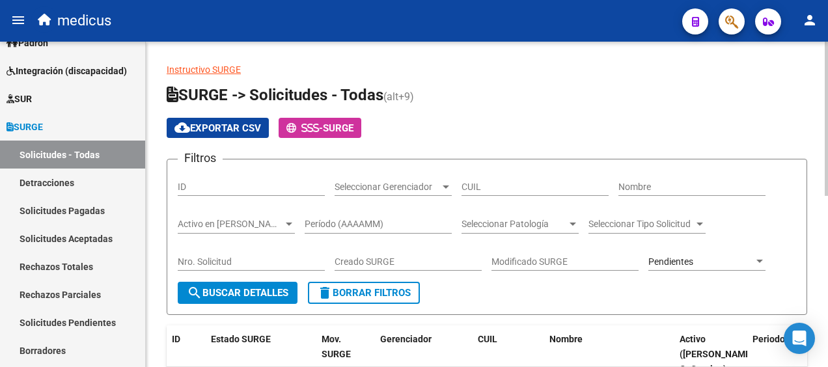
click at [562, 225] on span "Seleccionar Patología" at bounding box center [514, 224] width 105 height 11
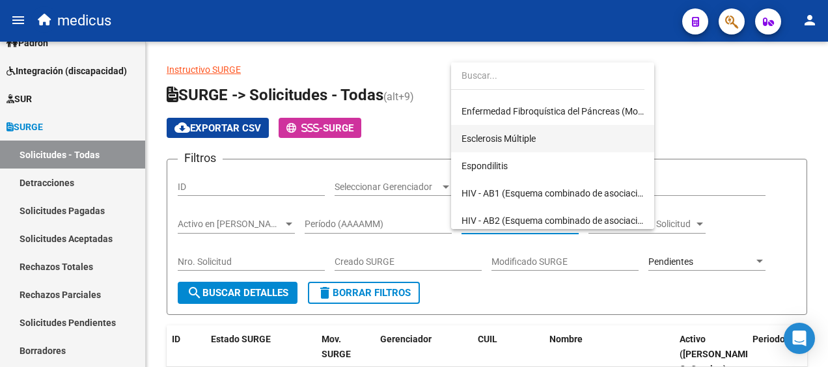
scroll to position [195, 0]
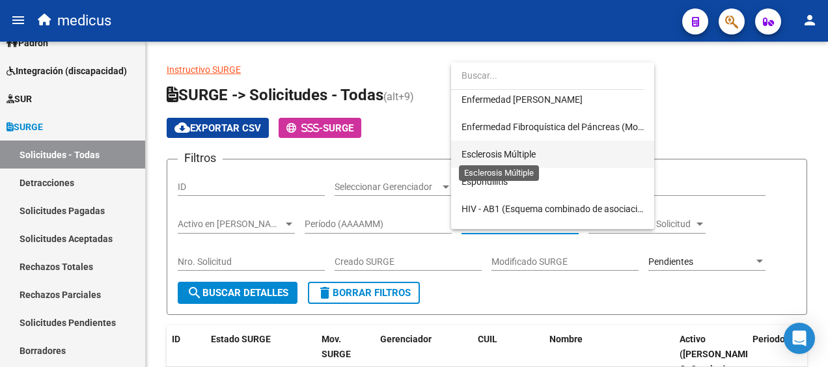
click at [518, 152] on span "Esclerosis Múltiple" at bounding box center [499, 154] width 74 height 10
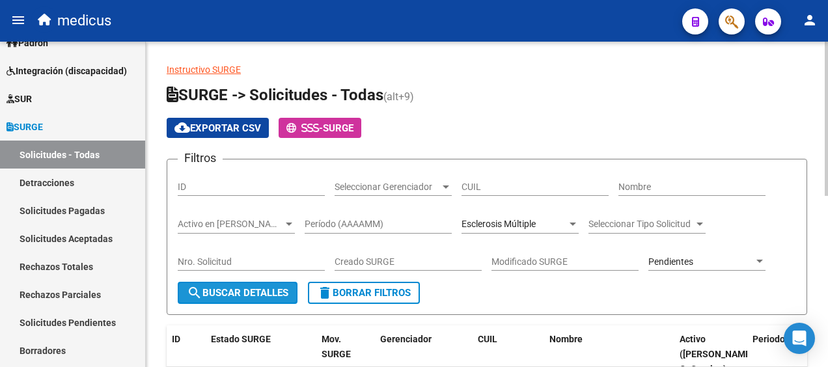
click at [229, 290] on span "search Buscar Detalles" at bounding box center [238, 293] width 102 height 12
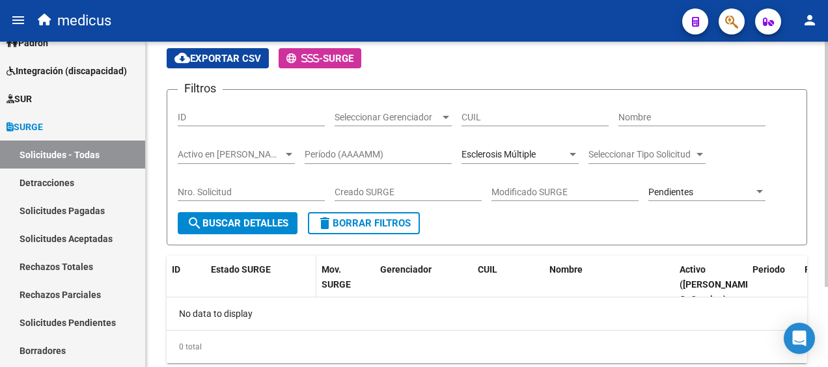
scroll to position [42, 0]
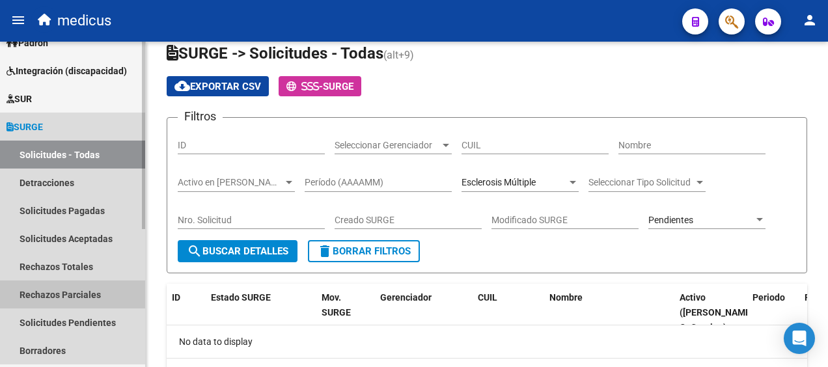
click at [70, 297] on link "Rechazos Parciales" at bounding box center [72, 295] width 145 height 28
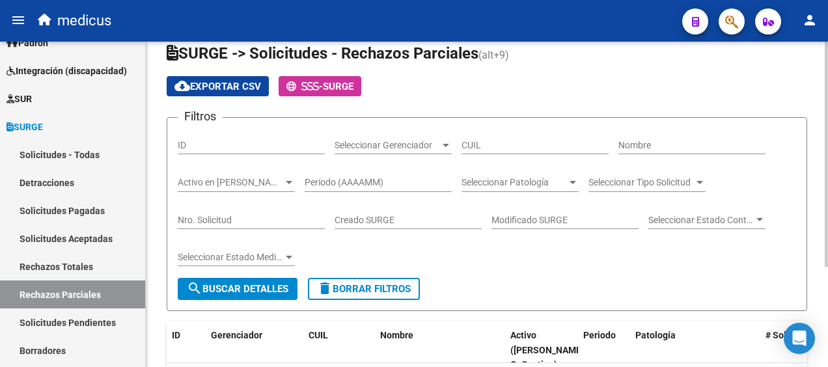
click at [232, 292] on span "search Buscar Detalles" at bounding box center [238, 289] width 102 height 12
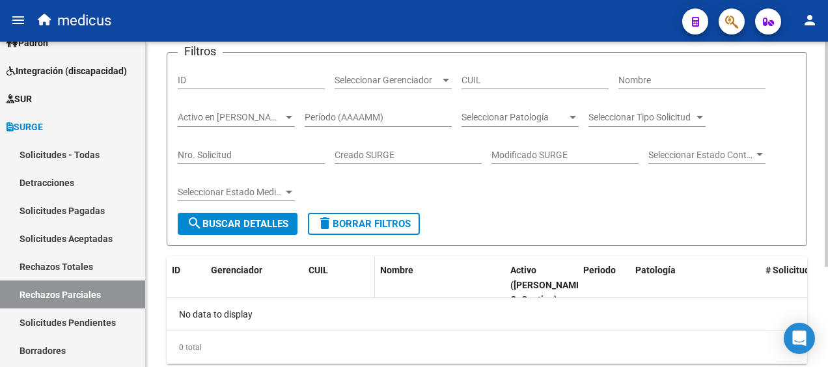
scroll to position [144, 0]
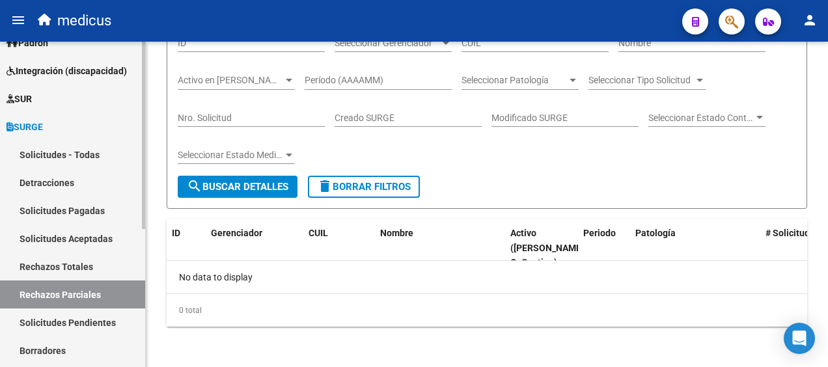
click at [69, 325] on link "Solicitudes Pendientes" at bounding box center [72, 323] width 145 height 28
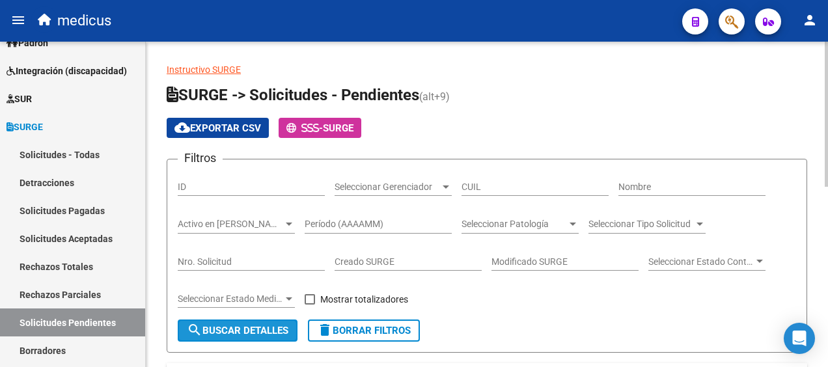
click at [268, 325] on span "search Buscar Detalles" at bounding box center [238, 331] width 102 height 12
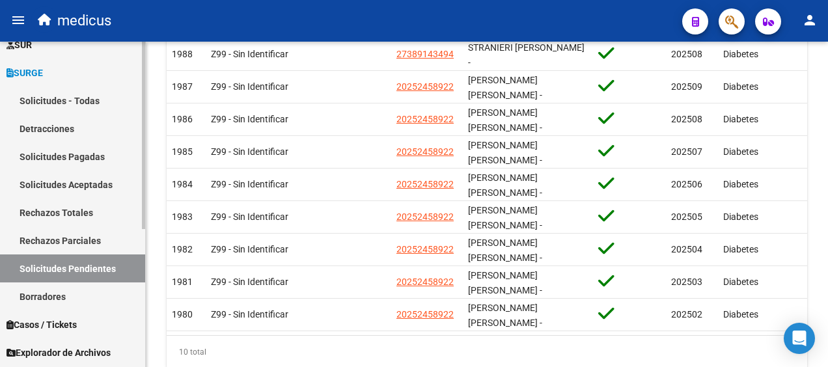
scroll to position [195, 0]
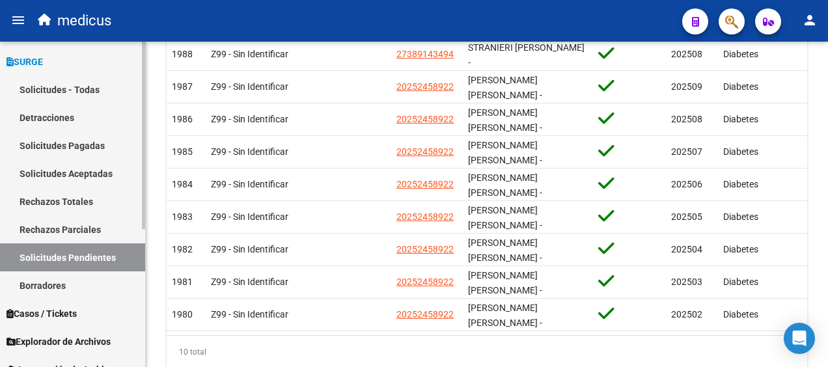
click at [38, 285] on link "Borradores" at bounding box center [72, 285] width 145 height 28
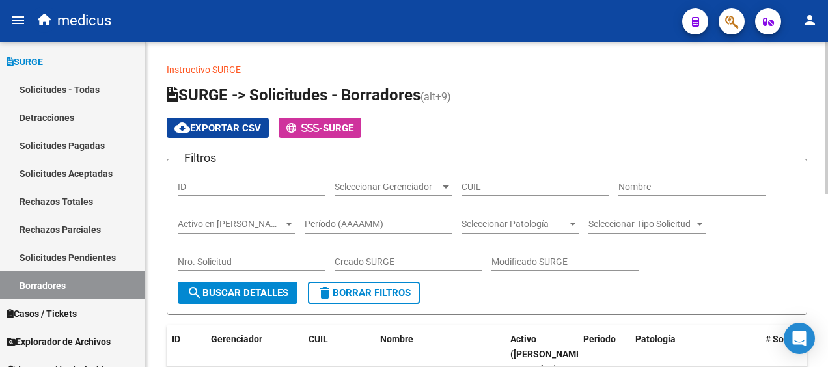
click at [247, 299] on button "search Buscar Detalles" at bounding box center [238, 293] width 120 height 22
